Goal: Task Accomplishment & Management: Use online tool/utility

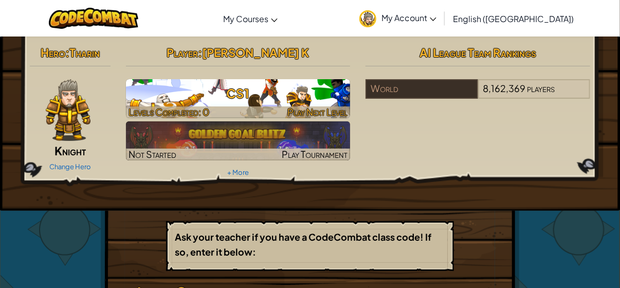
click at [234, 101] on h3 "CS1" at bounding box center [238, 93] width 225 height 23
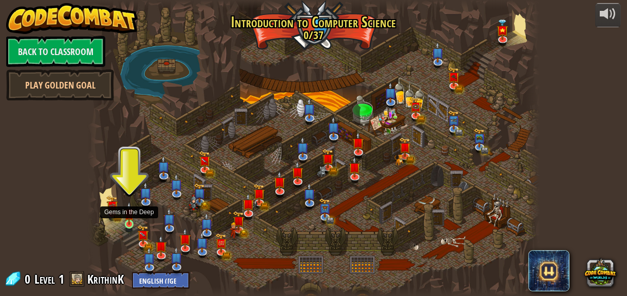
click at [130, 213] on img at bounding box center [129, 212] width 10 height 23
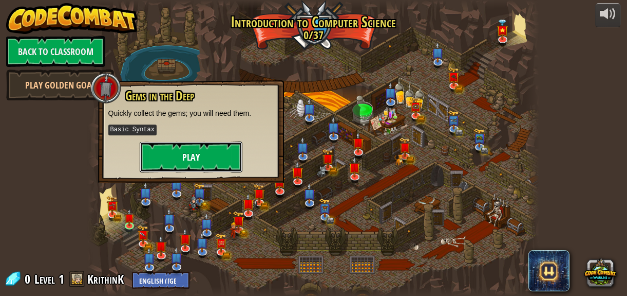
click at [174, 147] on button "Play" at bounding box center [191, 156] width 103 height 31
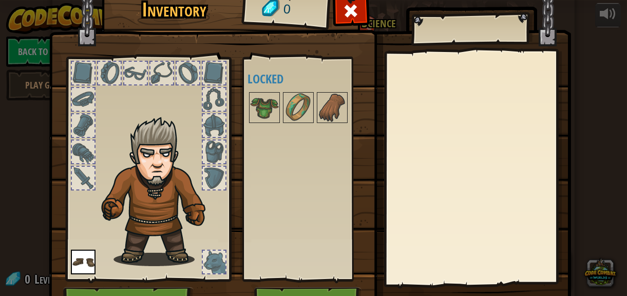
scroll to position [59, 0]
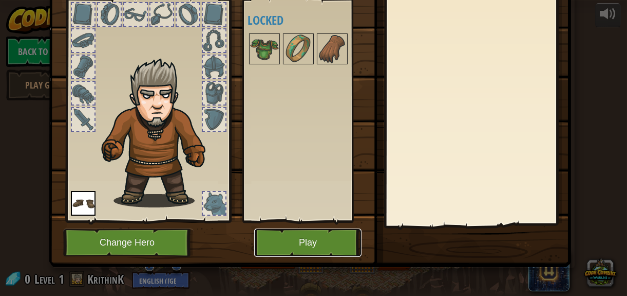
click at [316, 234] on button "Play" at bounding box center [307, 242] width 107 height 28
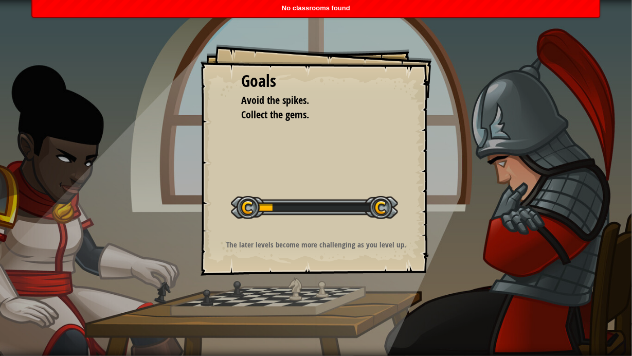
click at [287, 197] on div at bounding box center [314, 207] width 167 height 23
click at [279, 204] on div at bounding box center [314, 207] width 167 height 23
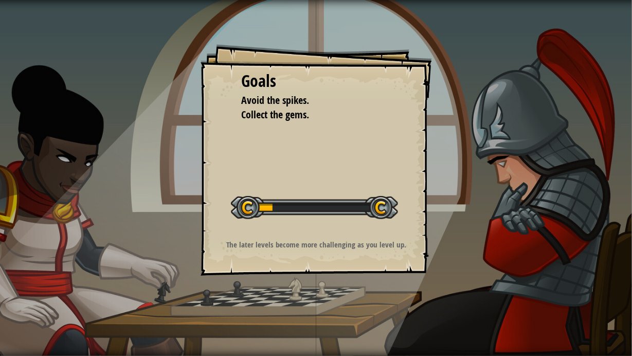
click at [245, 215] on div at bounding box center [314, 207] width 167 height 23
